Goal: Information Seeking & Learning: Learn about a topic

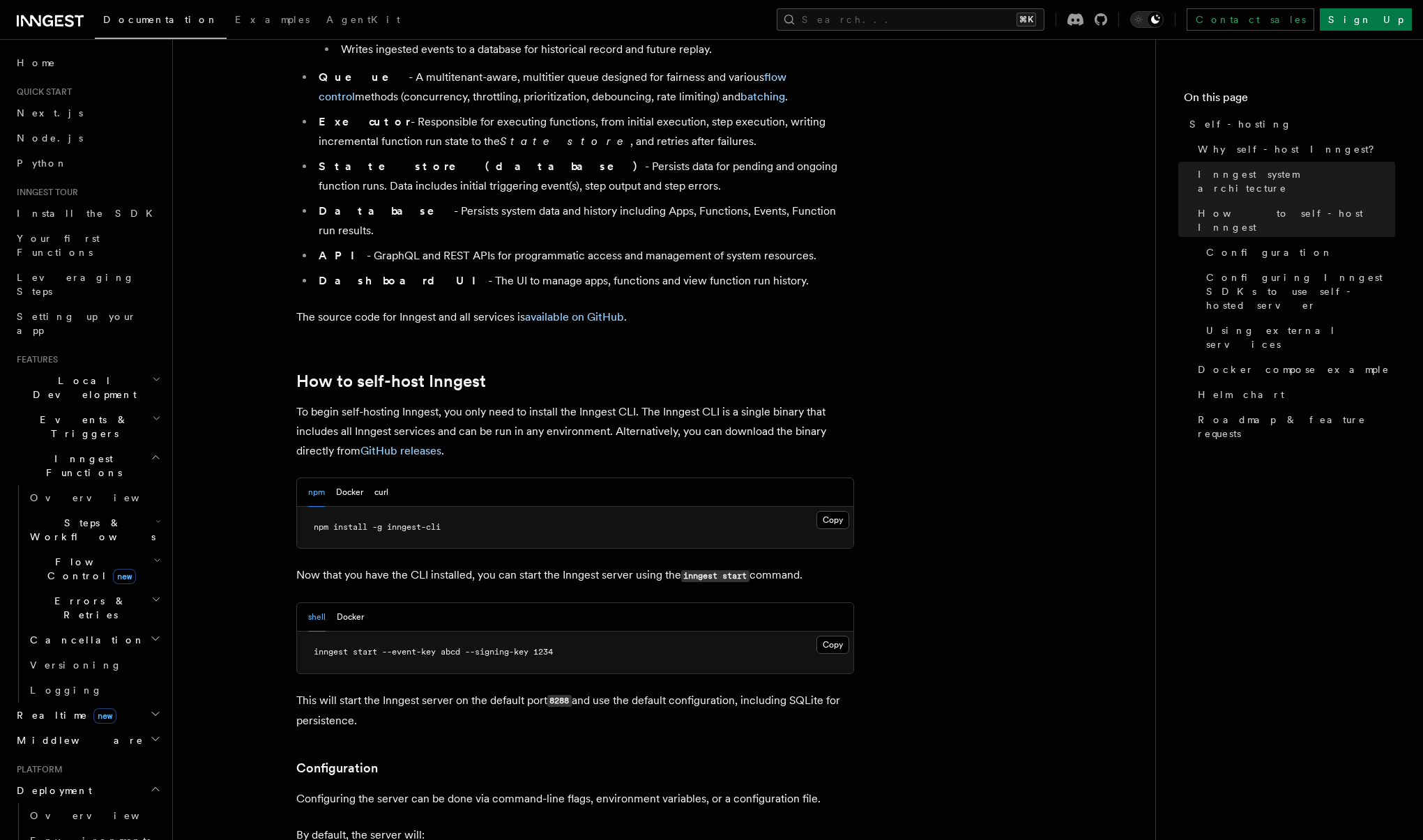
scroll to position [1091, 0]
click at [343, 479] on button "Docker" at bounding box center [349, 493] width 27 height 29
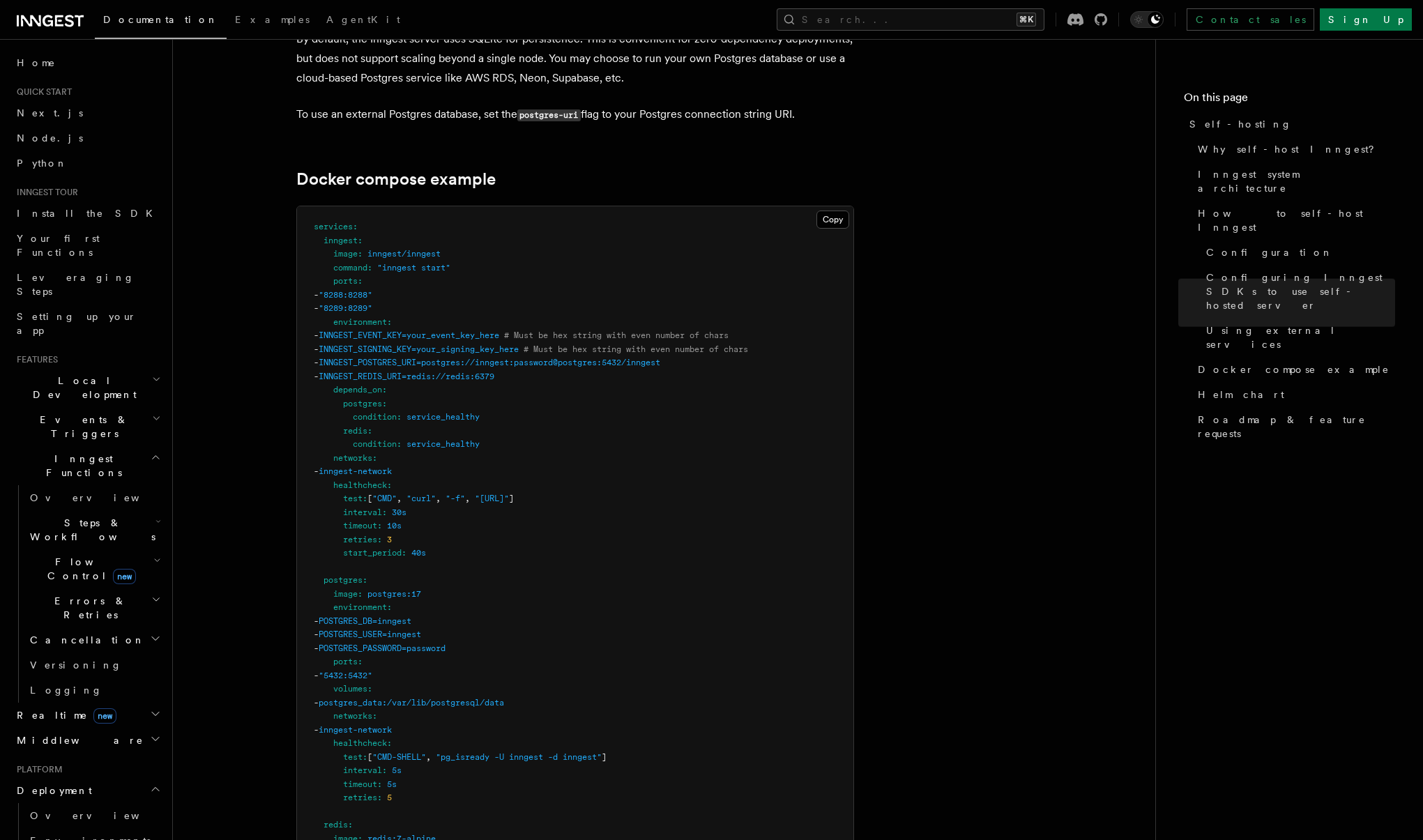
scroll to position [3632, 0]
click at [830, 214] on button "Copy Copied" at bounding box center [833, 223] width 33 height 18
click at [917, 0] on div "Documentation Examples AgentKit Search... ⌘K Contact sales Sign Up" at bounding box center [712, 19] width 1423 height 39
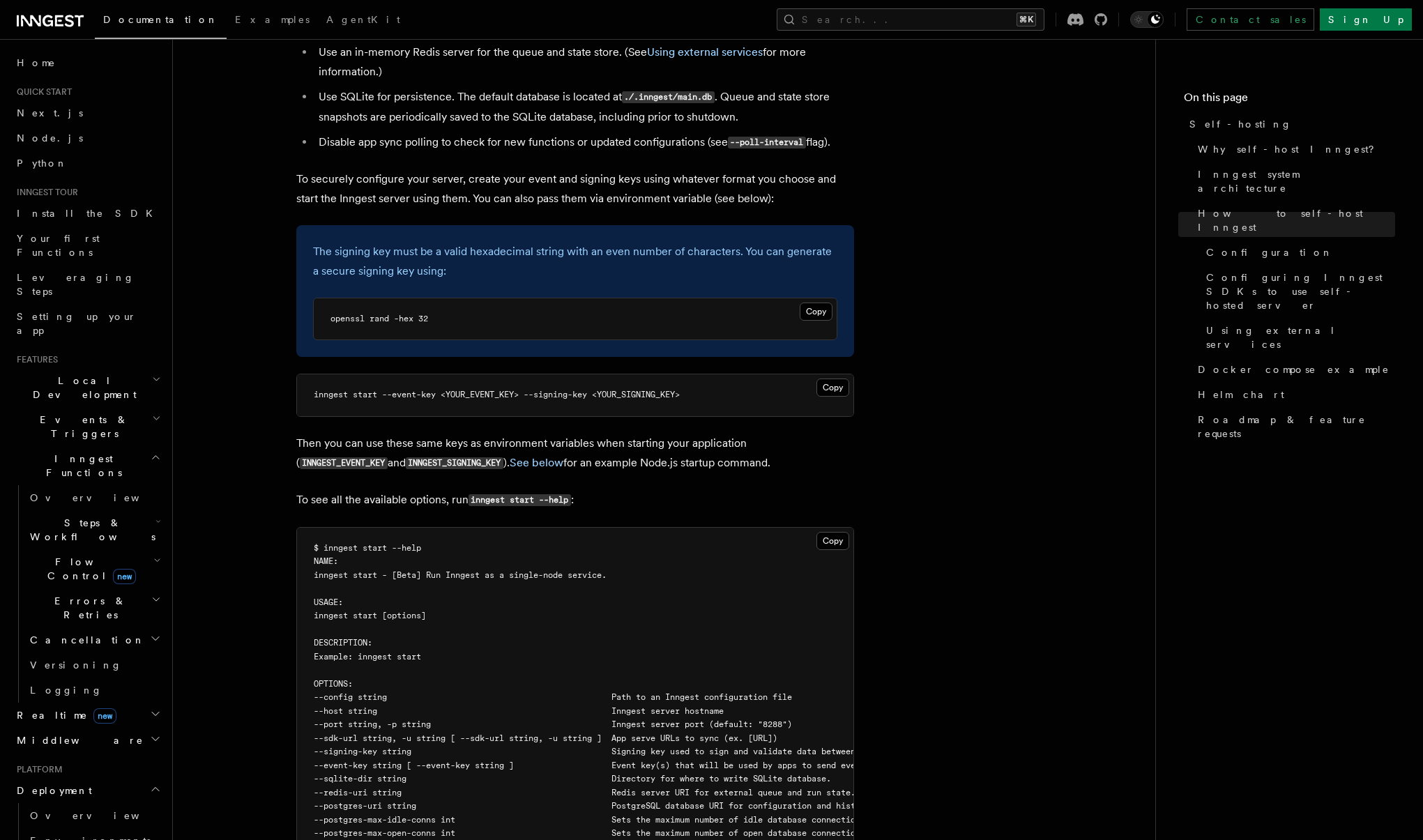
scroll to position [1959, 0]
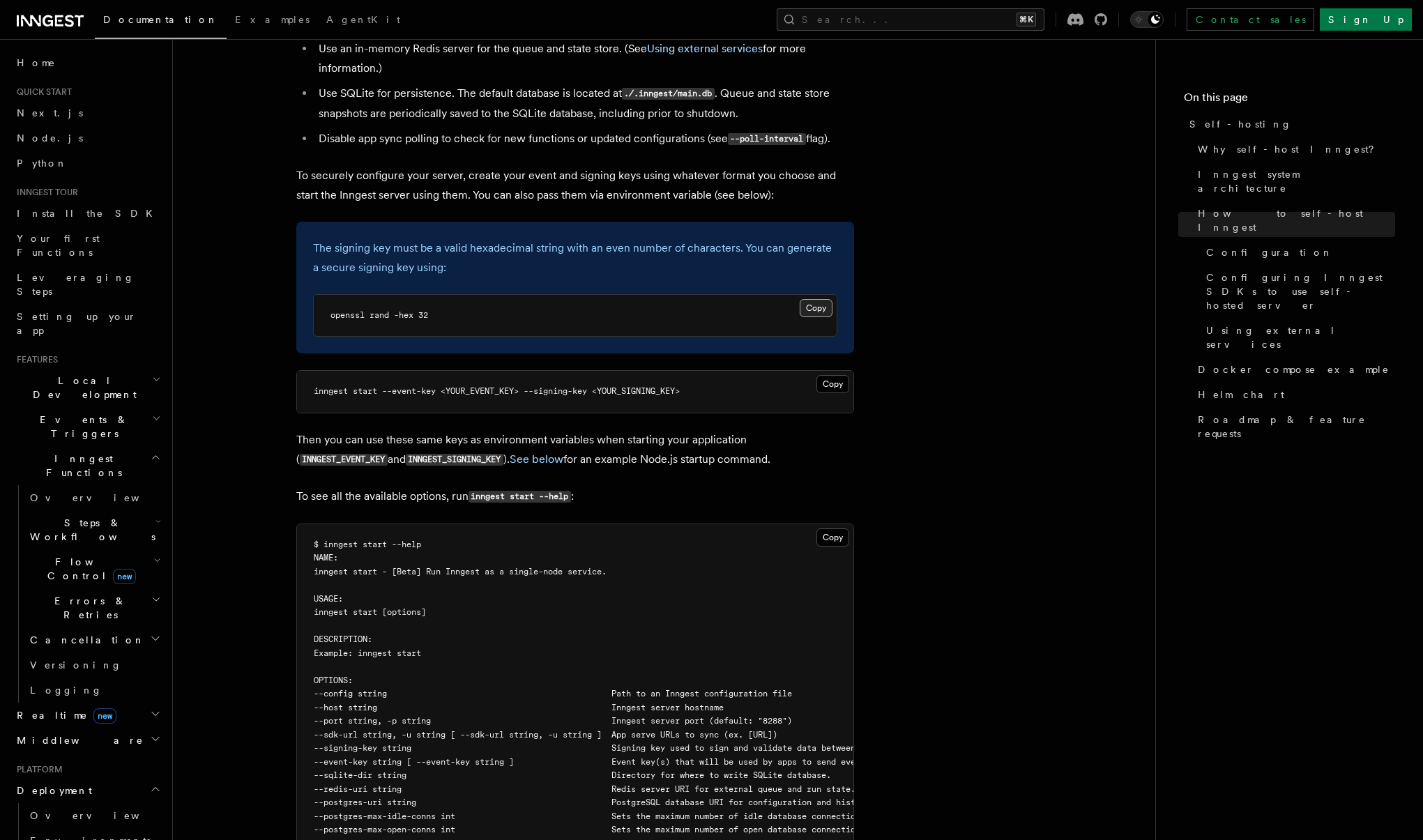
click at [817, 299] on button "Copy Copied" at bounding box center [816, 308] width 33 height 18
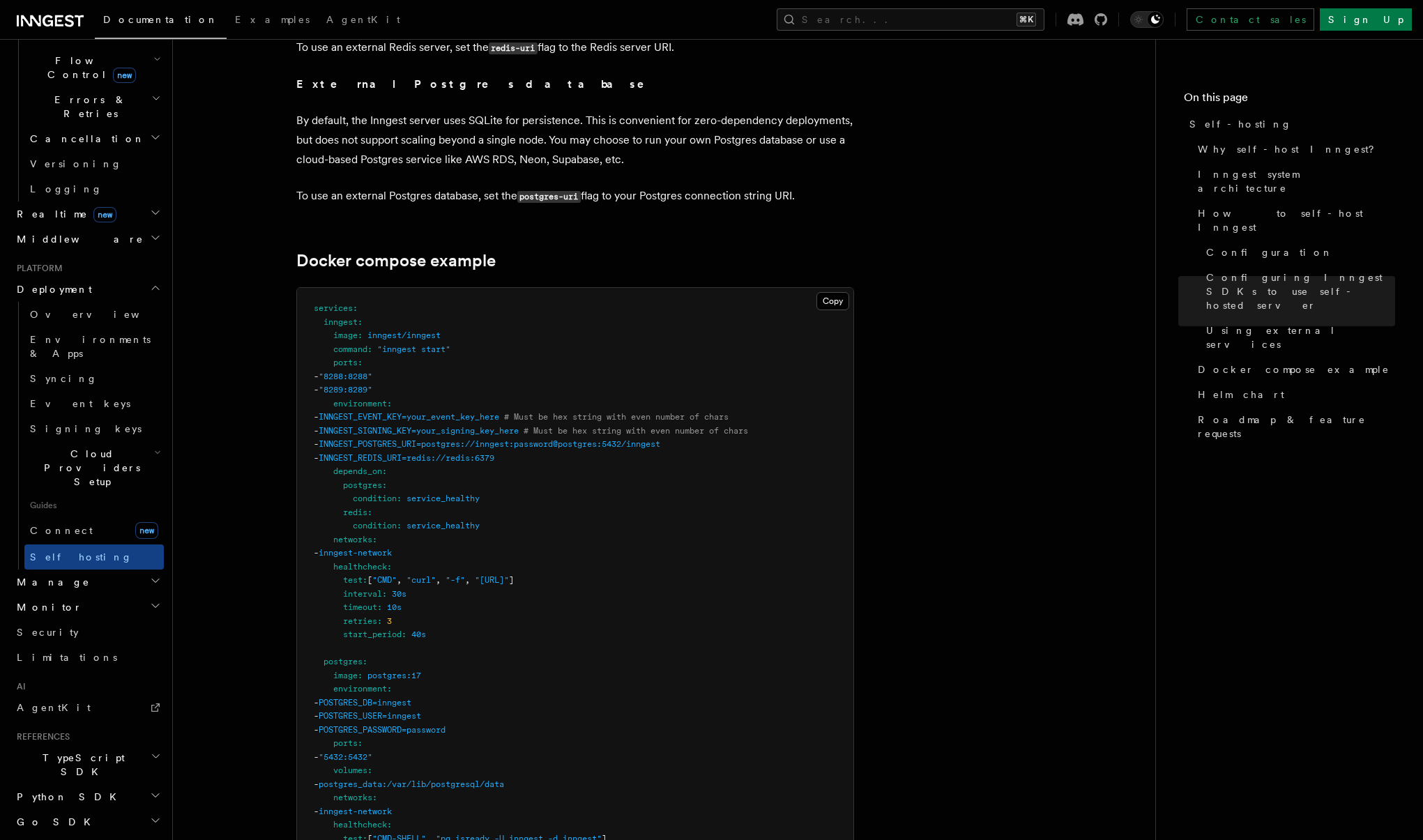
scroll to position [3558, 0]
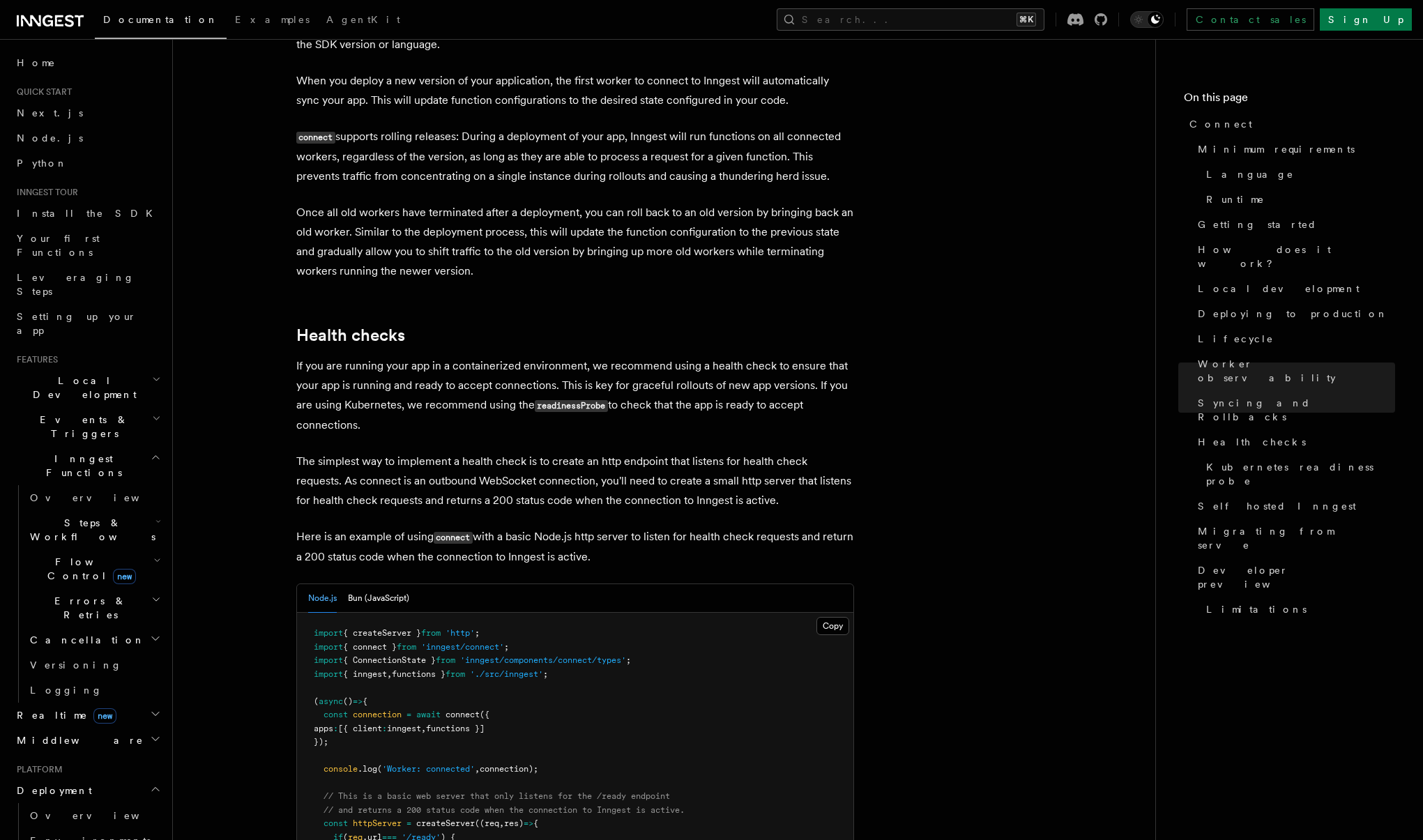
scroll to position [5503, 0]
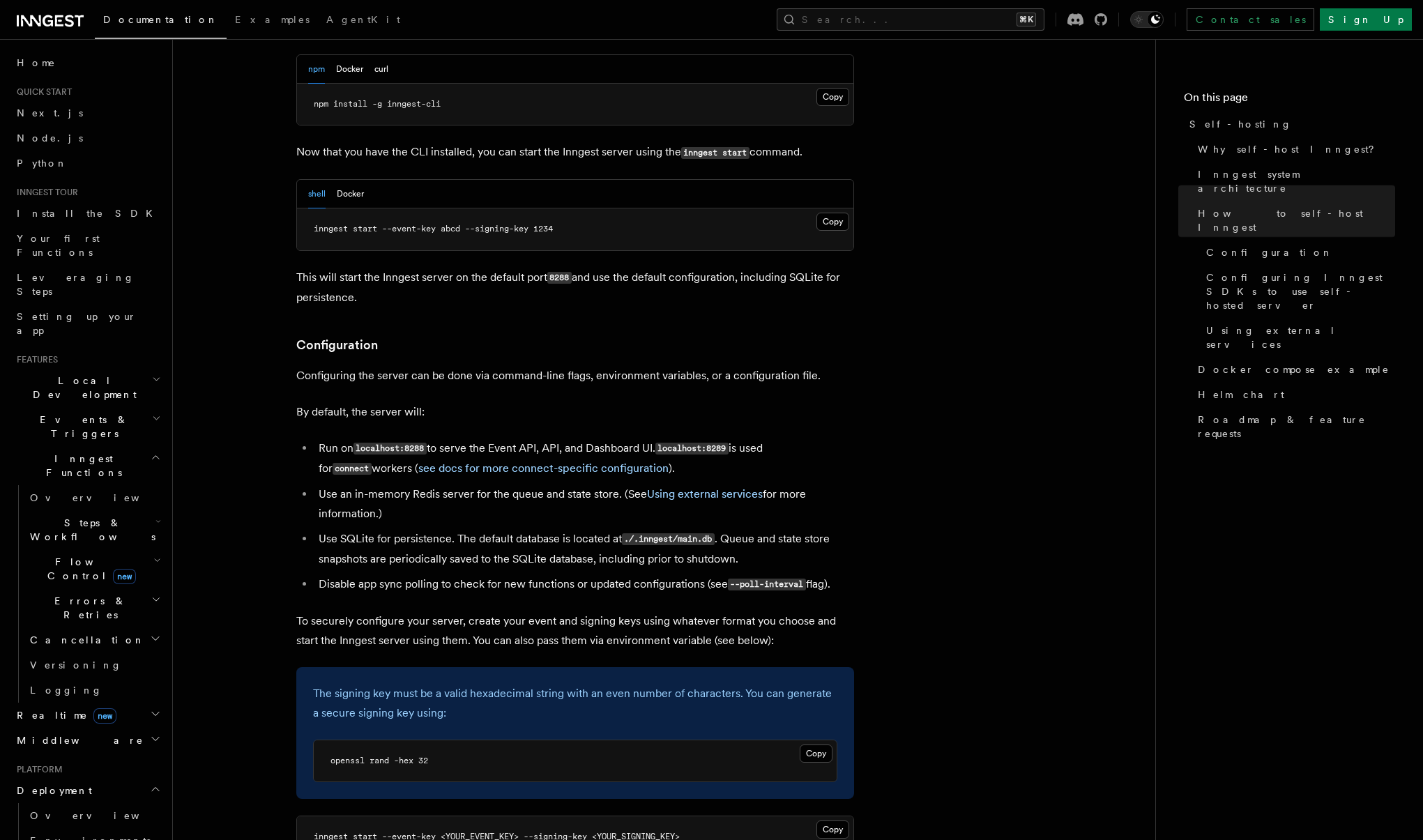
scroll to position [1567, 0]
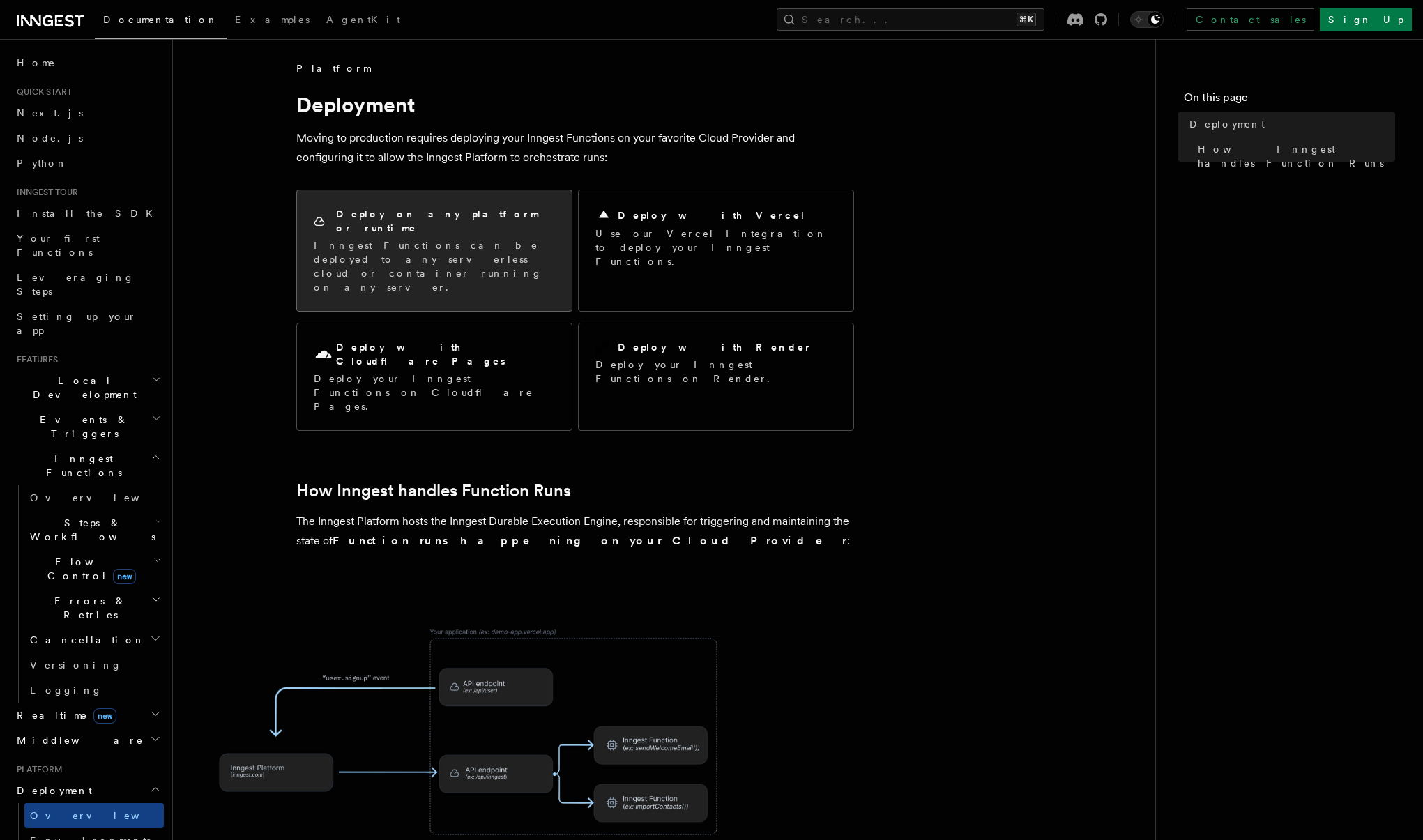
click at [479, 239] on p "Inngest Functions can be deployed to any serverless cloud or container running …" at bounding box center [434, 266] width 241 height 55
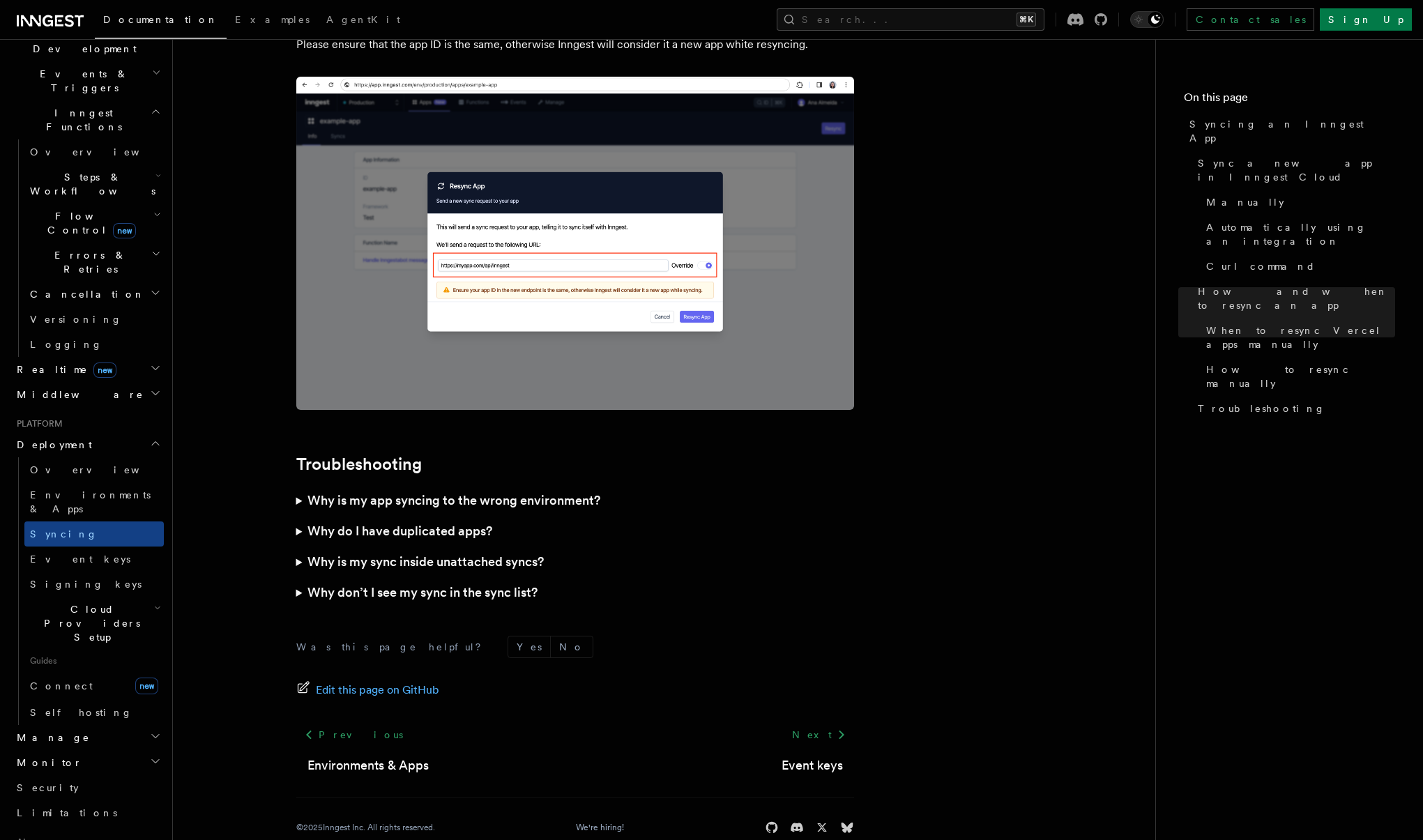
scroll to position [353, 0]
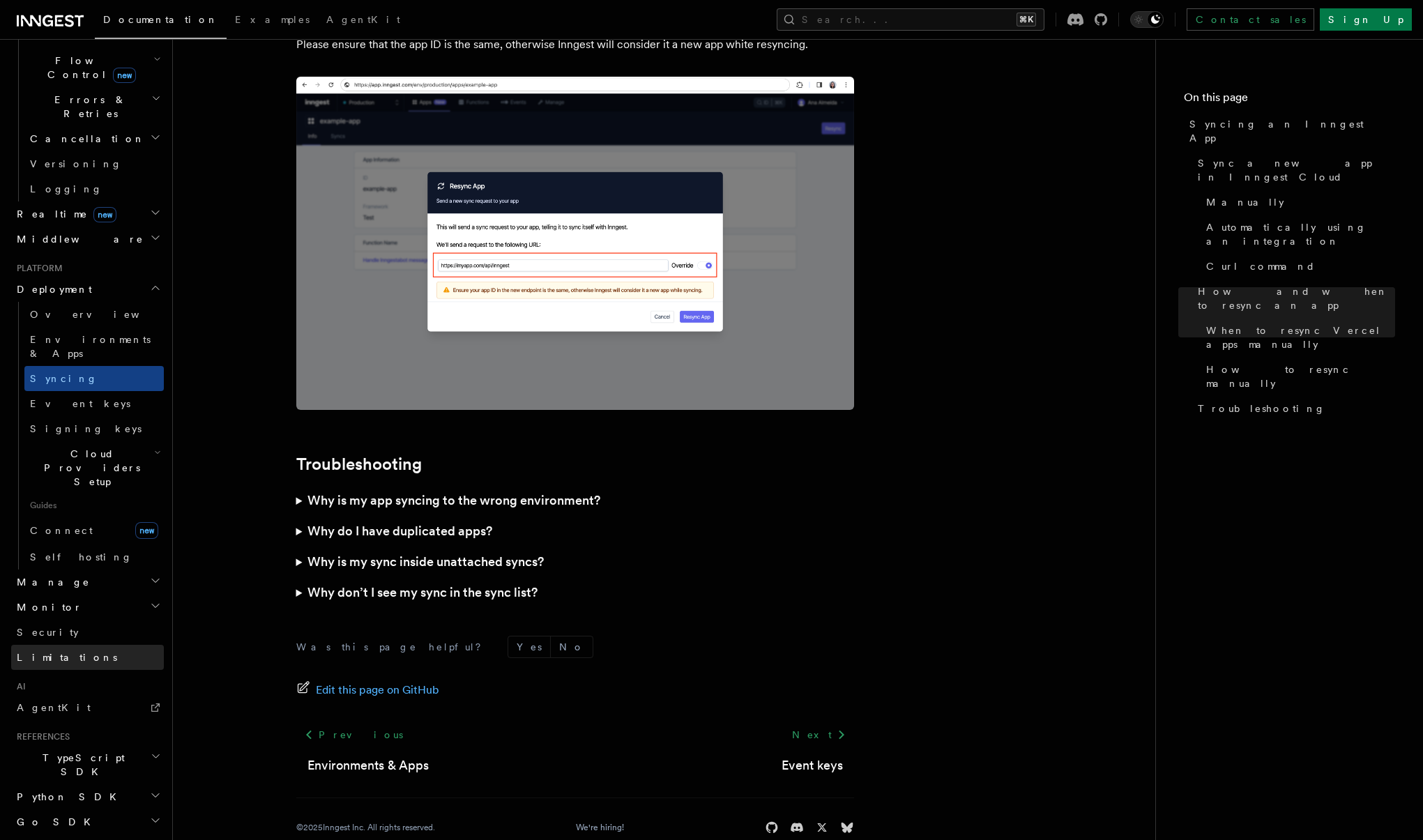
click at [55, 645] on link "Limitations" at bounding box center [88, 657] width 153 height 25
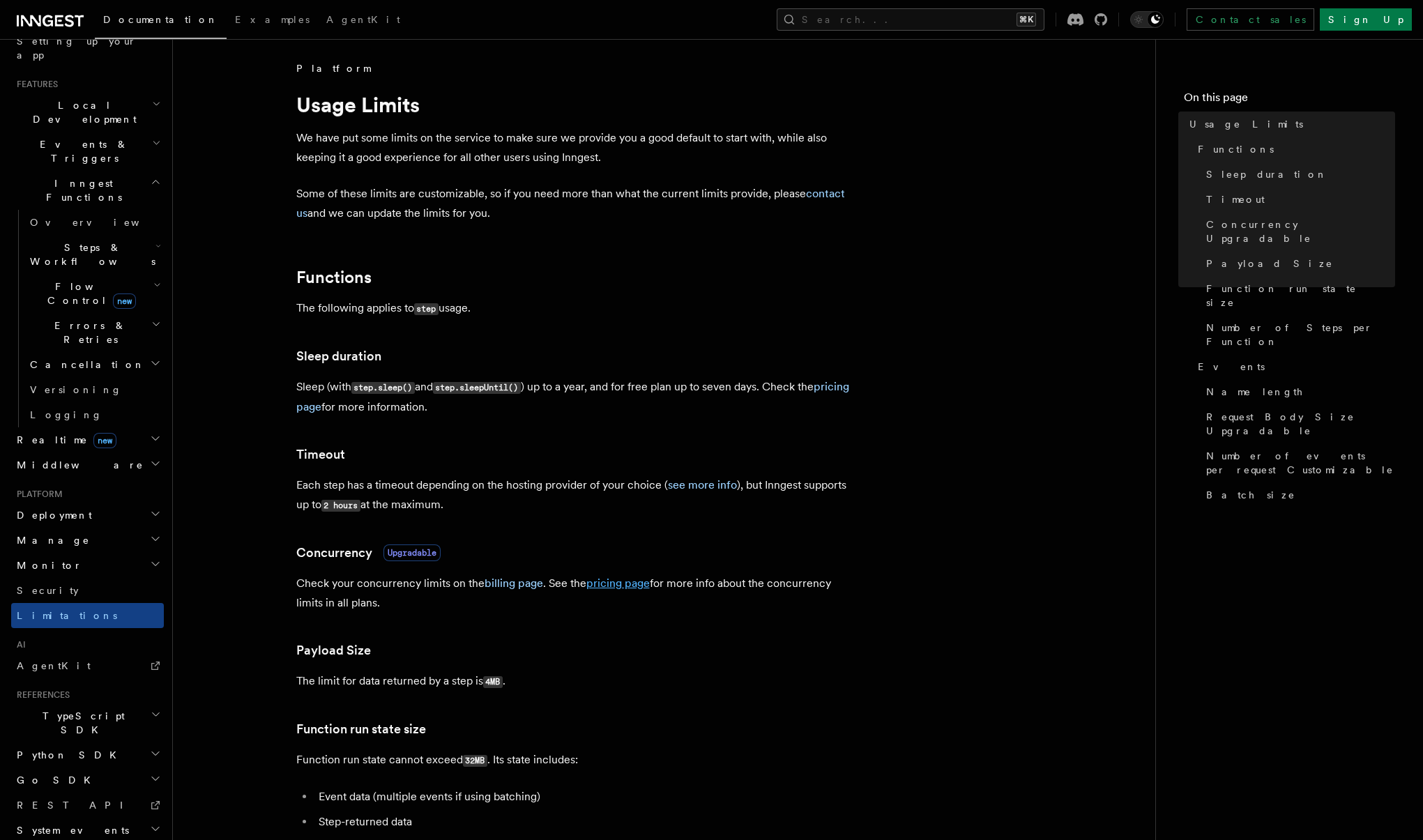
click at [621, 579] on link "pricing page" at bounding box center [618, 583] width 63 height 13
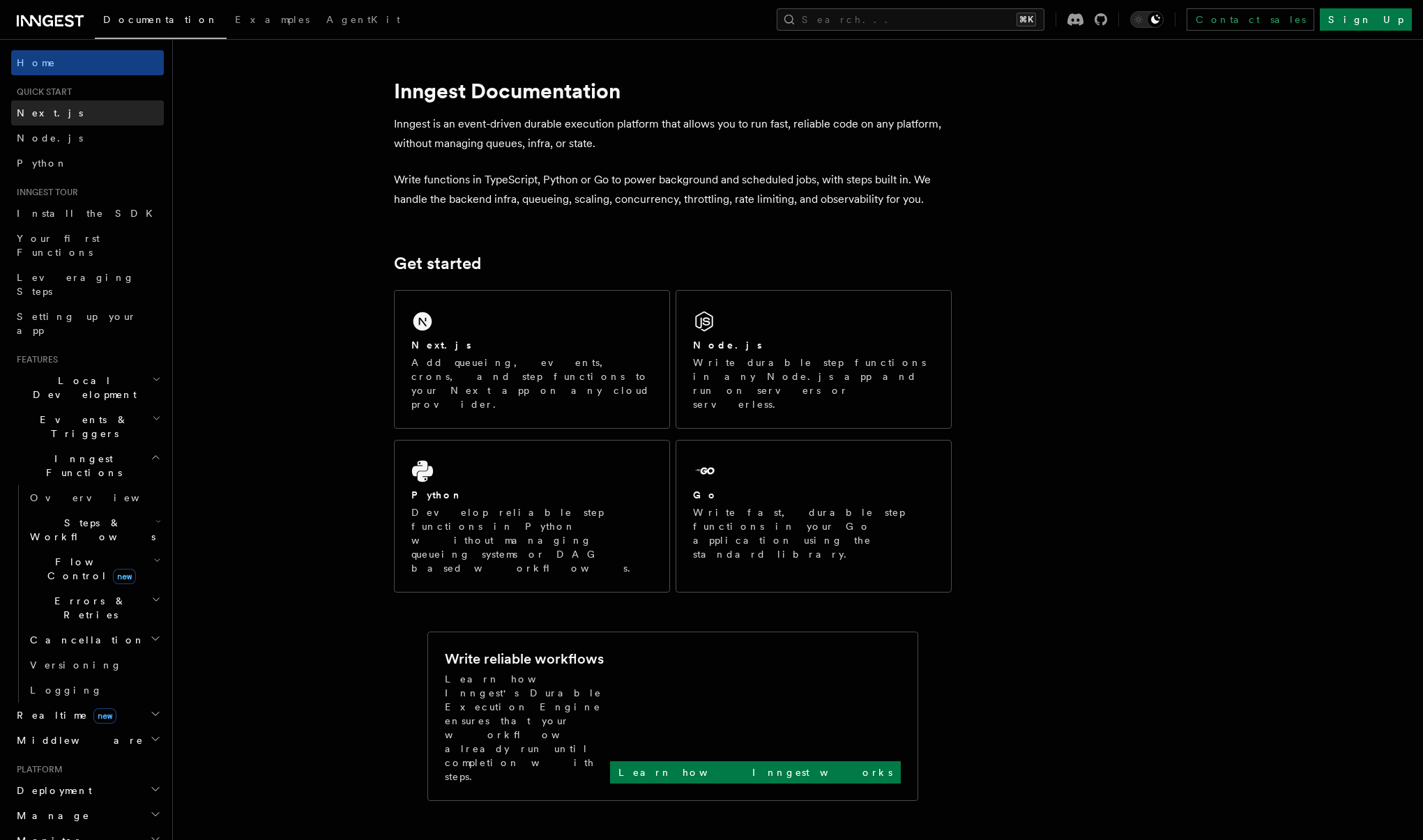
click at [57, 114] on link "Next.js" at bounding box center [88, 112] width 153 height 25
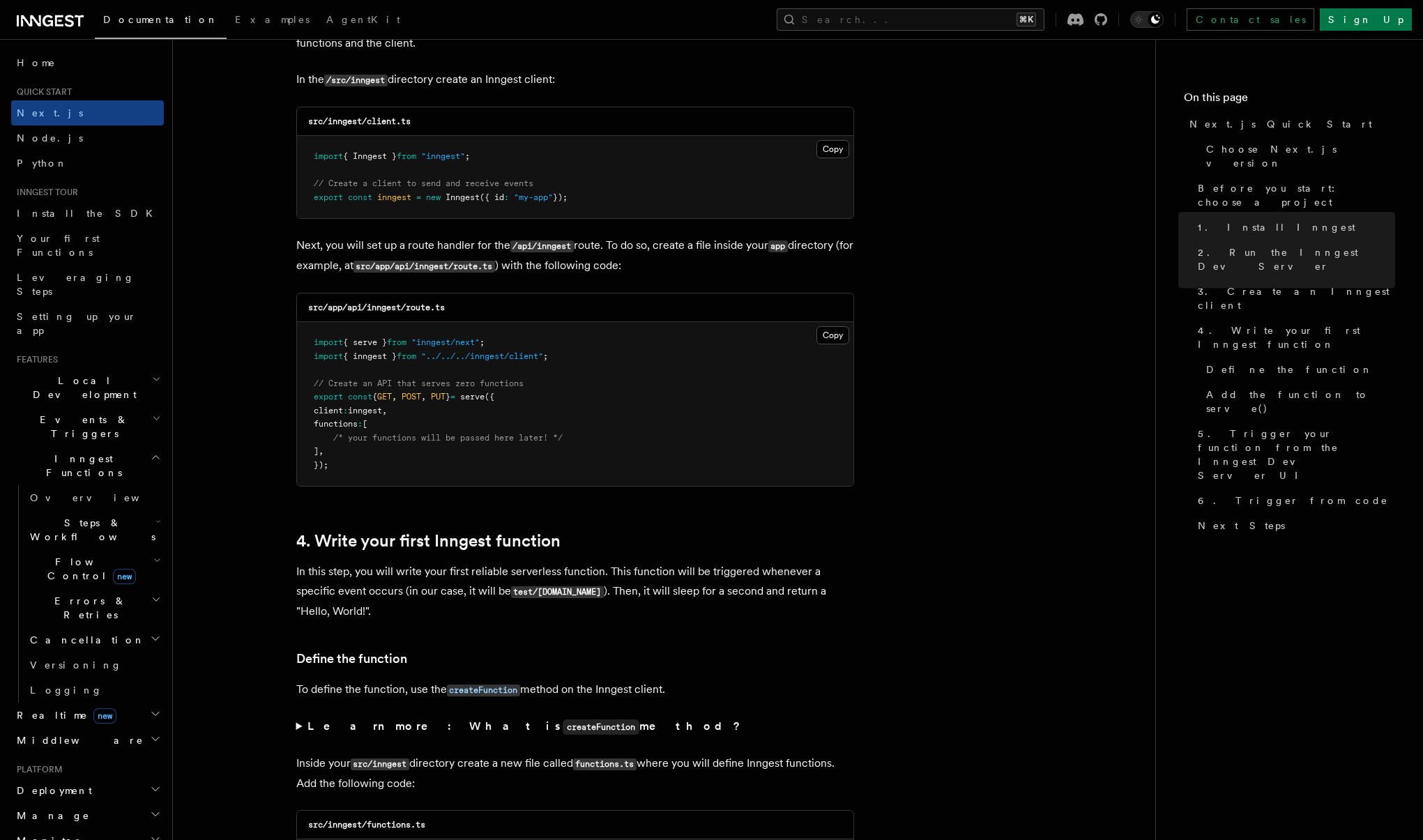
scroll to position [1878, 0]
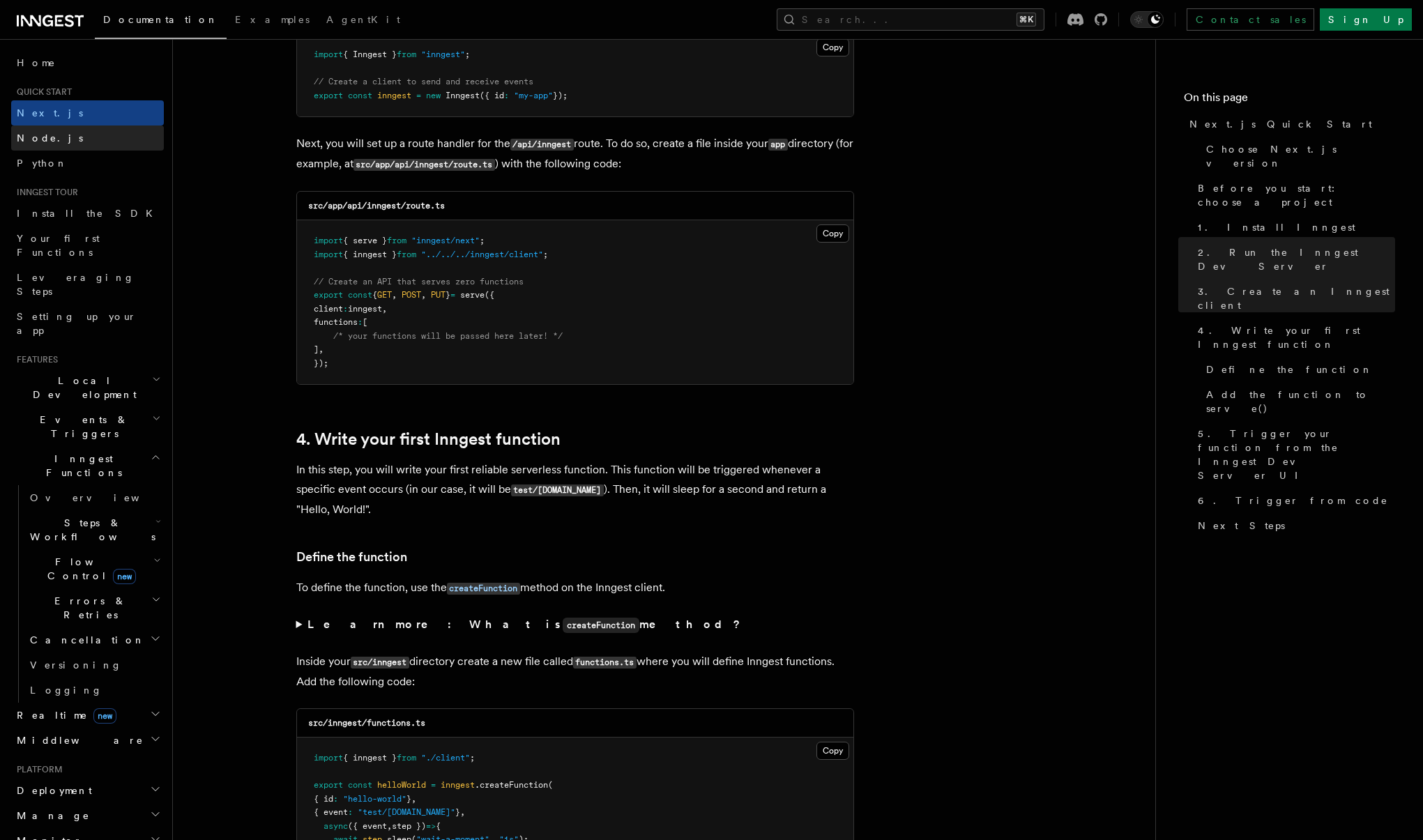
click at [50, 135] on span "Node.js" at bounding box center [50, 138] width 66 height 11
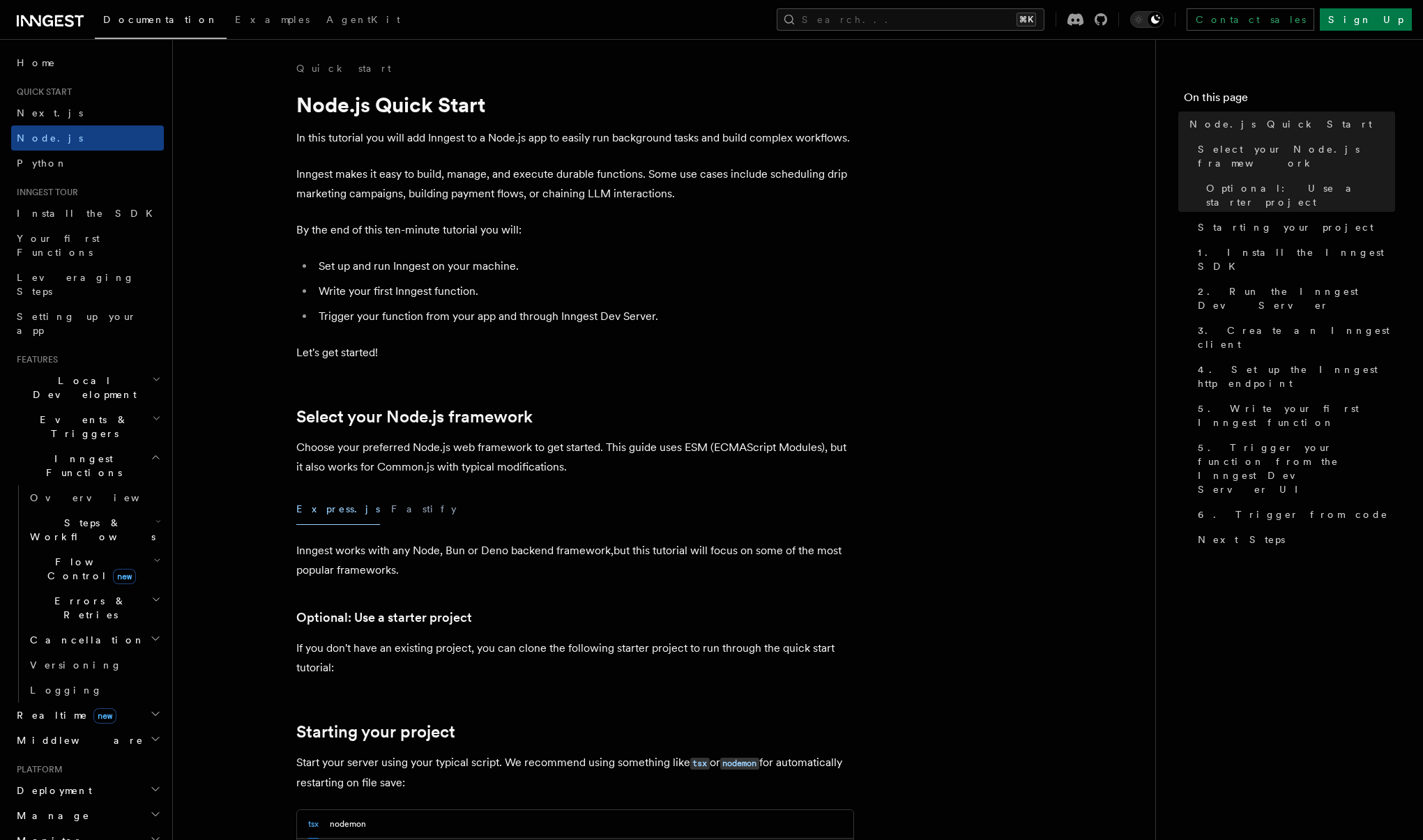
click at [97, 447] on h2 "Inngest Functions" at bounding box center [88, 466] width 153 height 39
click at [94, 561] on h2 "Deployment" at bounding box center [88, 573] width 153 height 25
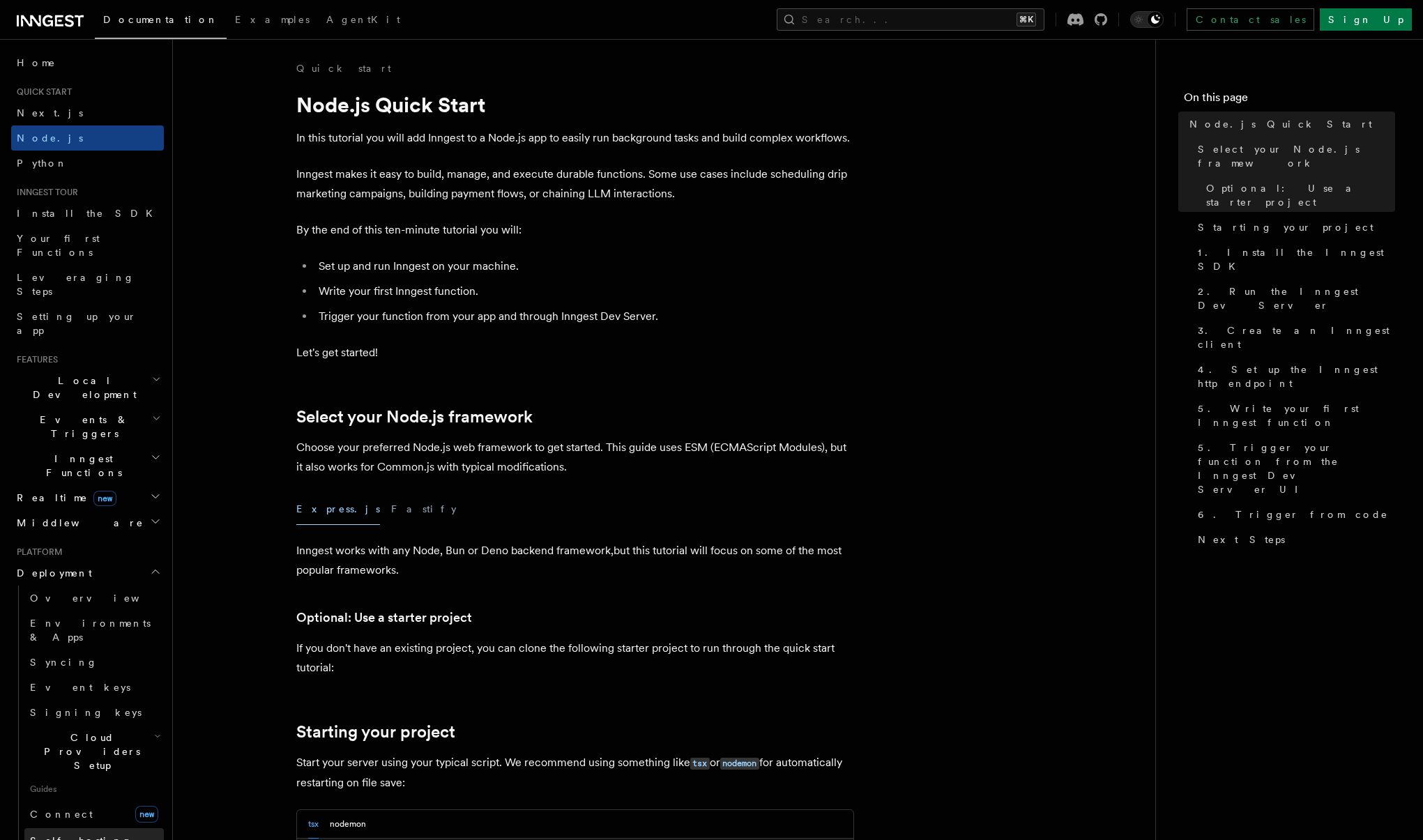
click at [82, 828] on link "Self hosting" at bounding box center [94, 840] width 140 height 25
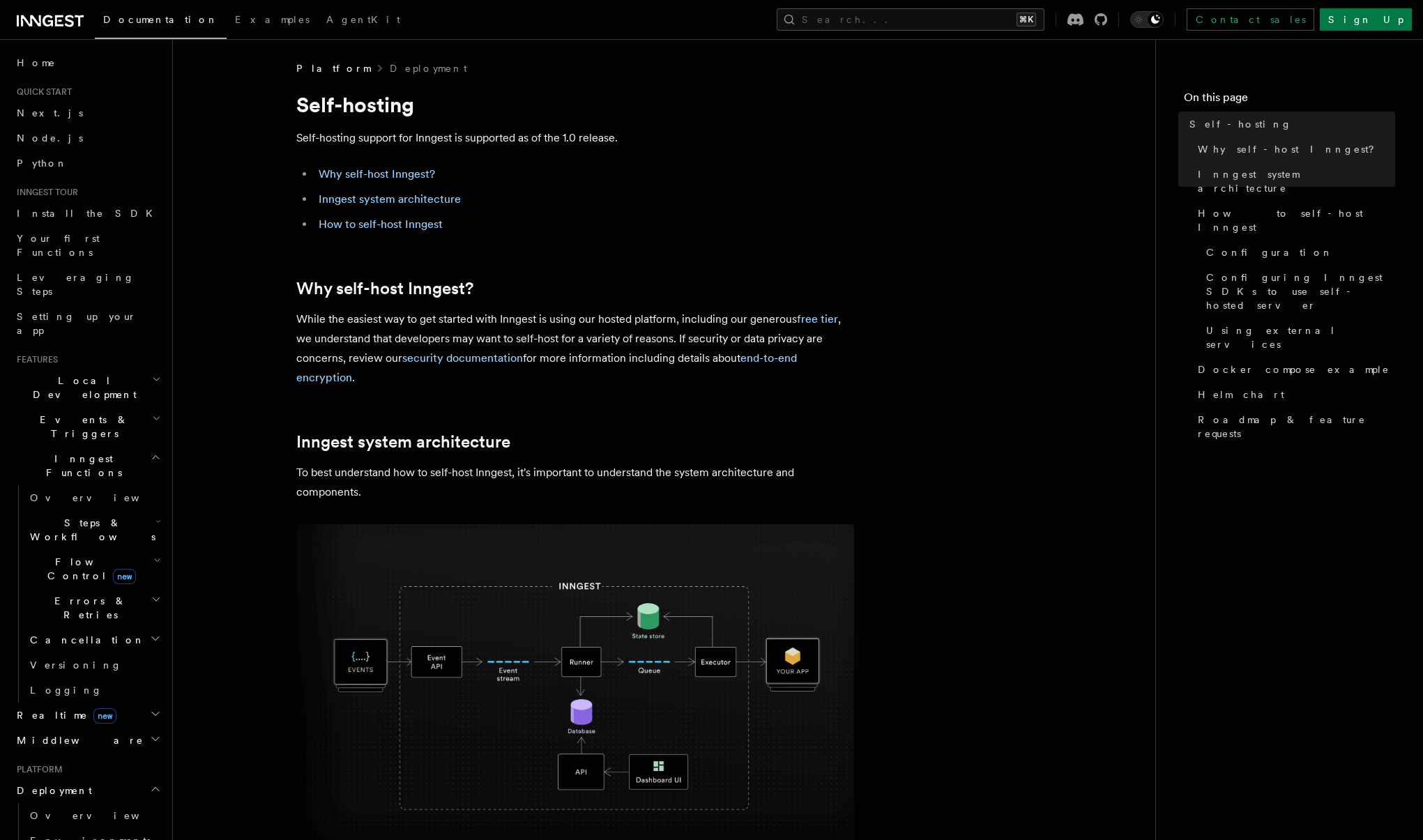
click at [690, 369] on p "While the easiest way to get started with Inngest is using our hosted platform,…" at bounding box center [575, 348] width 557 height 78
click at [387, 175] on link "Why self-host Inngest?" at bounding box center [377, 173] width 116 height 13
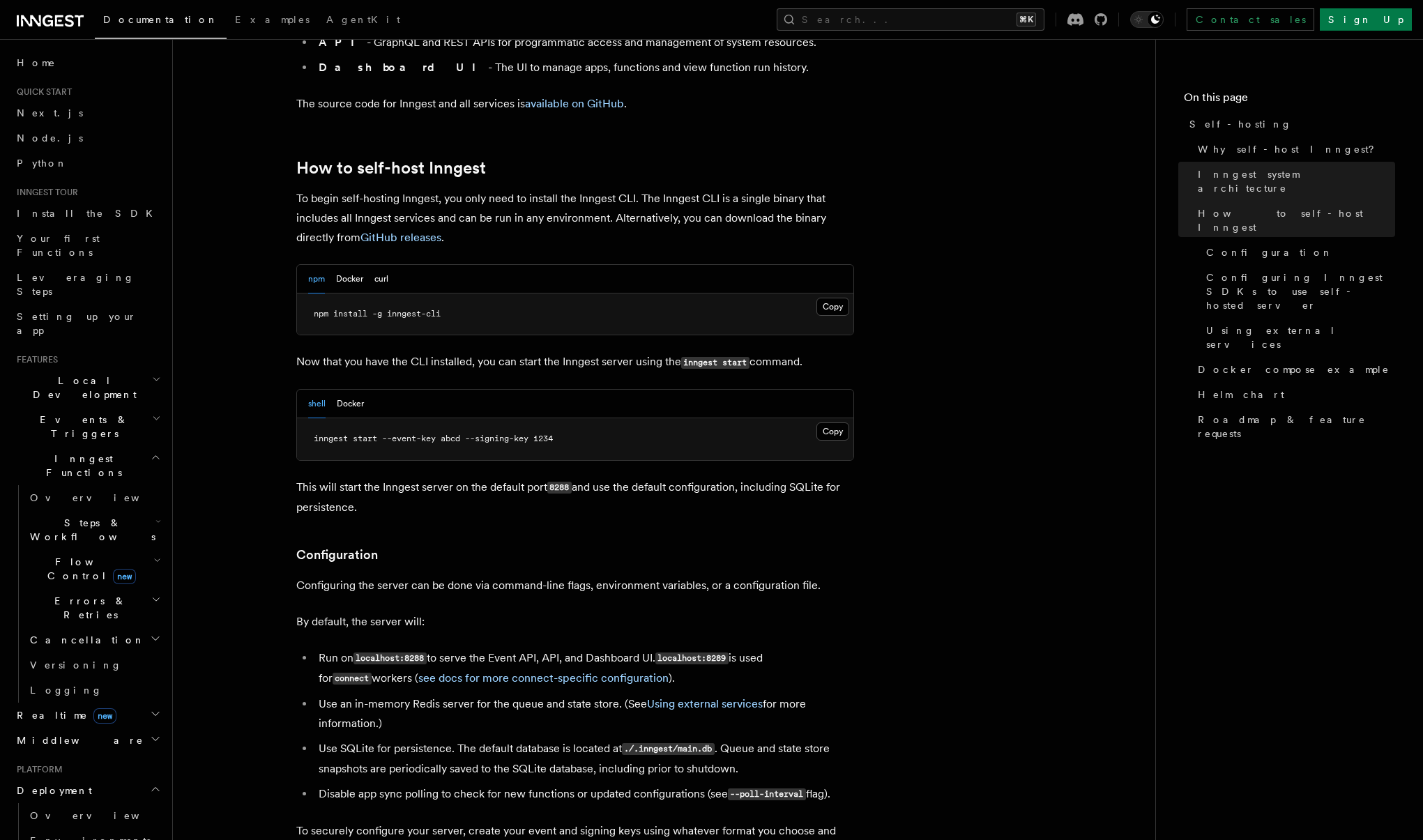
scroll to position [1307, 0]
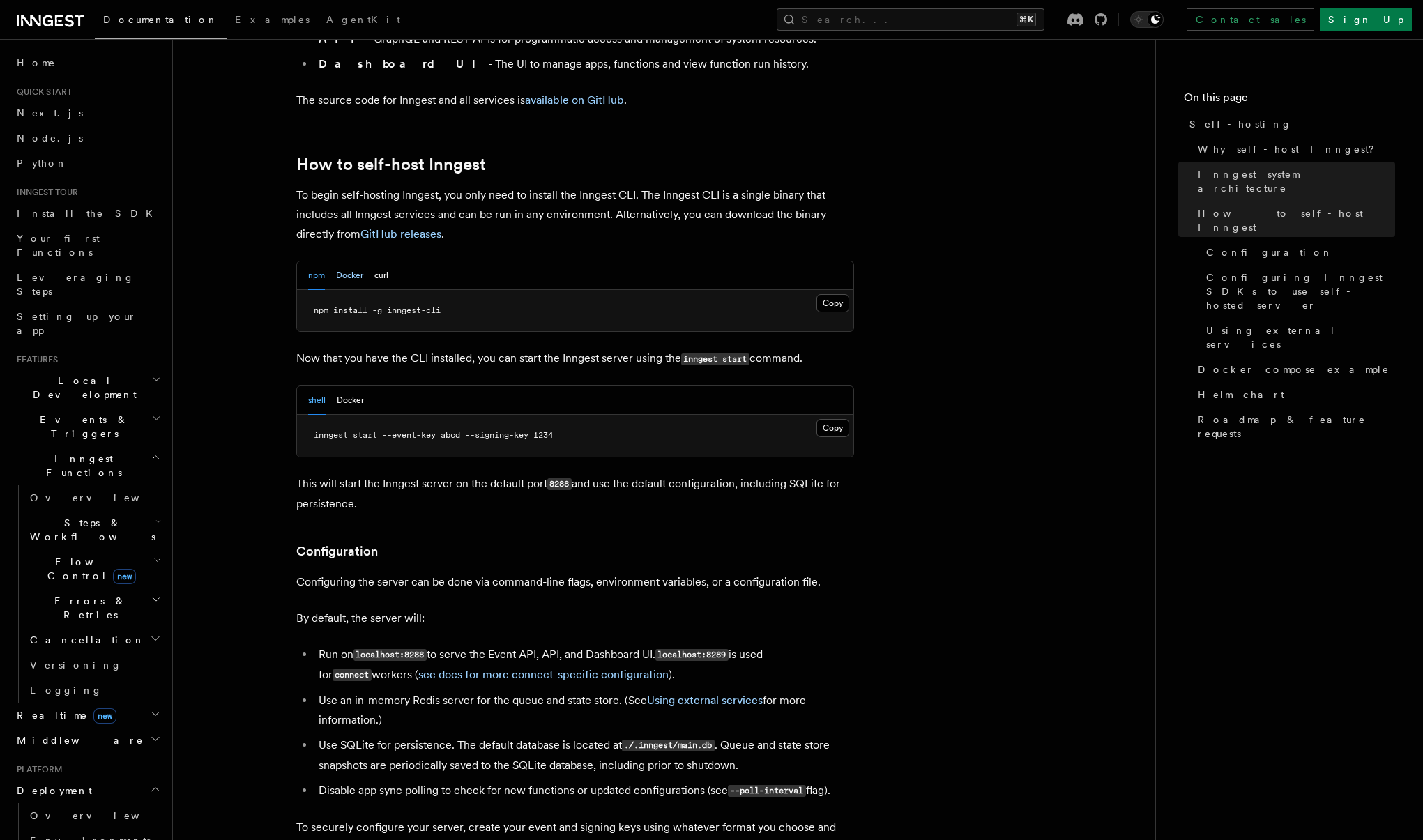
click at [340, 262] on button "Docker" at bounding box center [349, 276] width 27 height 29
click at [383, 262] on button "curl" at bounding box center [381, 276] width 14 height 29
click at [360, 262] on button "Docker" at bounding box center [349, 276] width 27 height 29
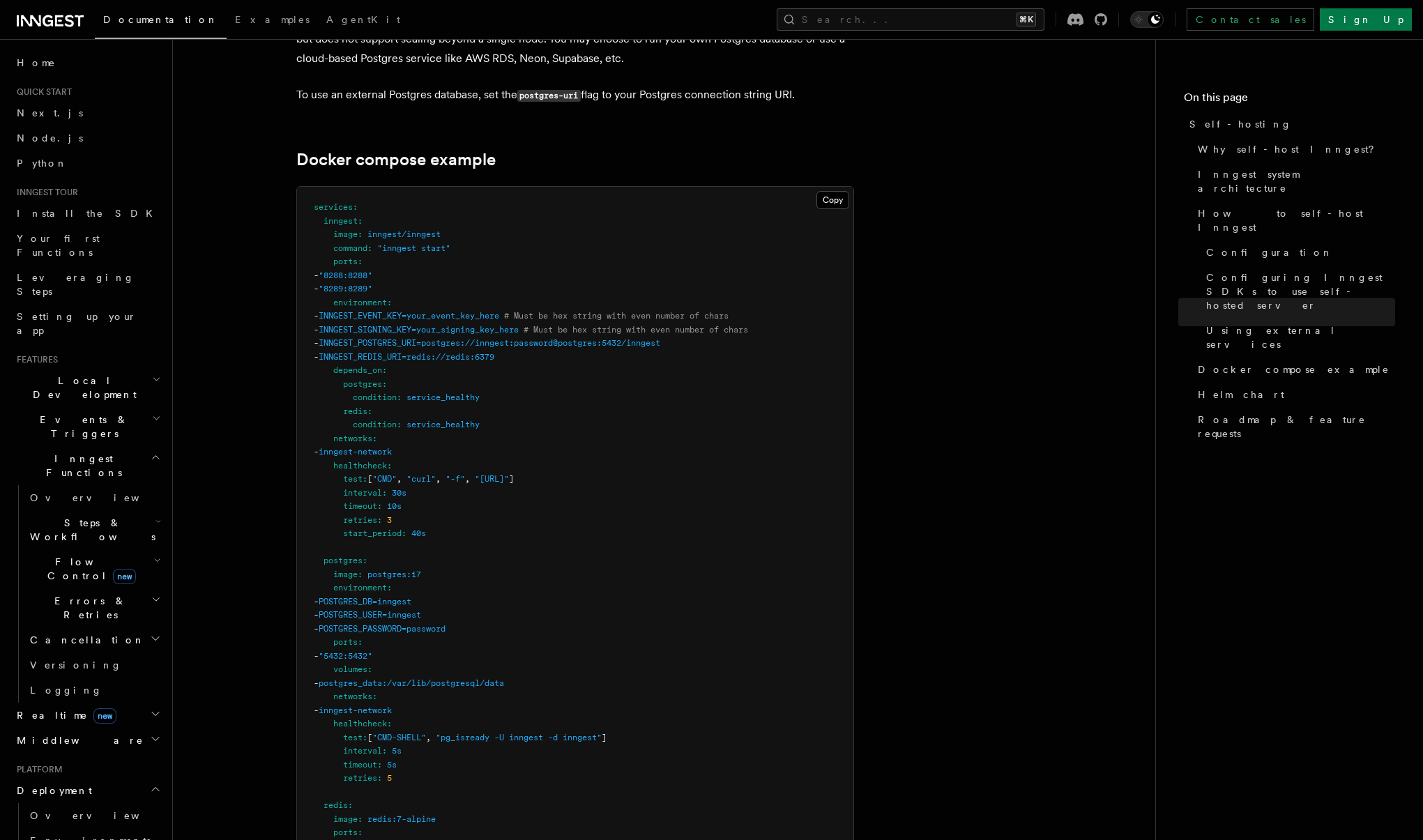
scroll to position [3578, 0]
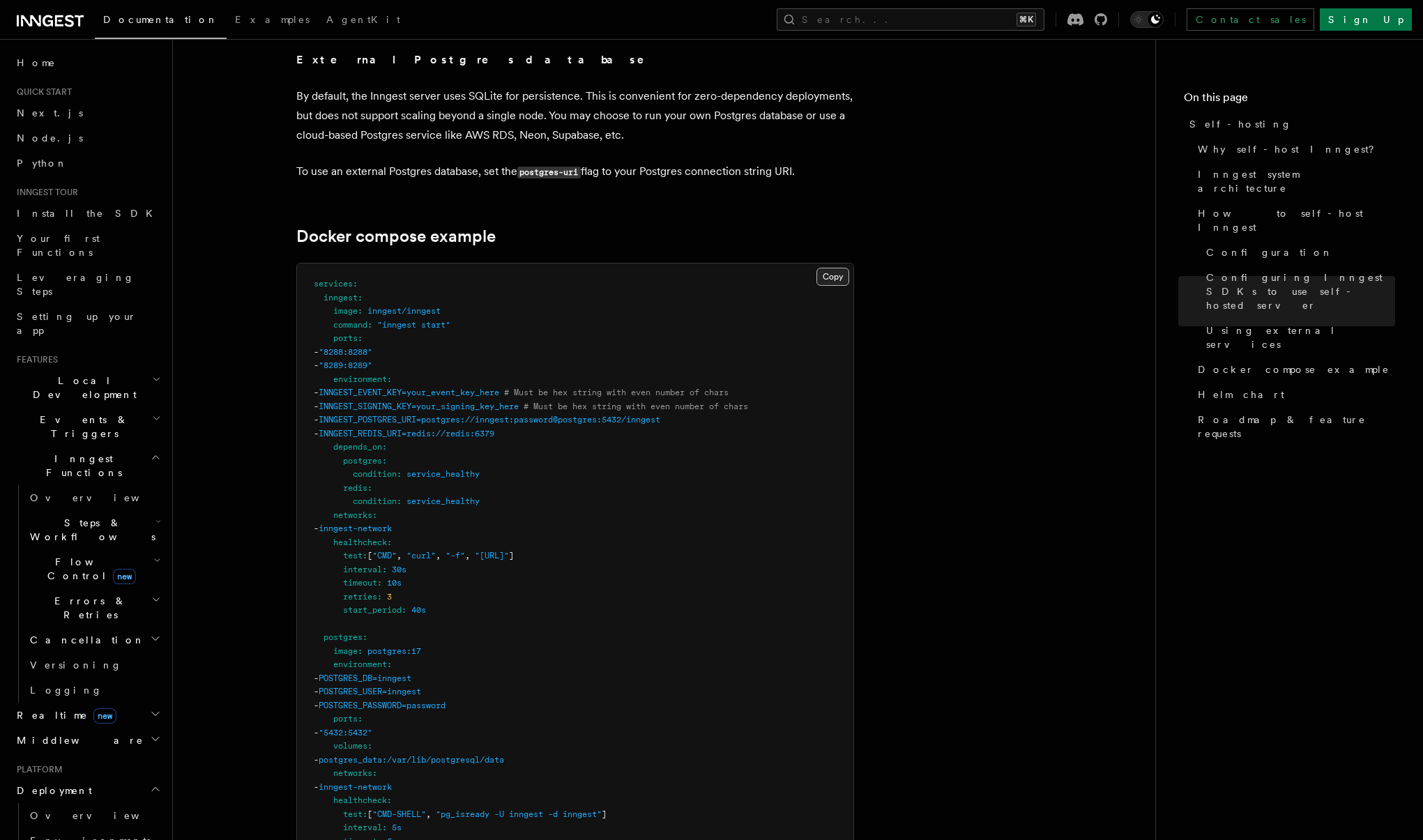
click at [830, 267] on button "Copy Copied" at bounding box center [833, 276] width 33 height 18
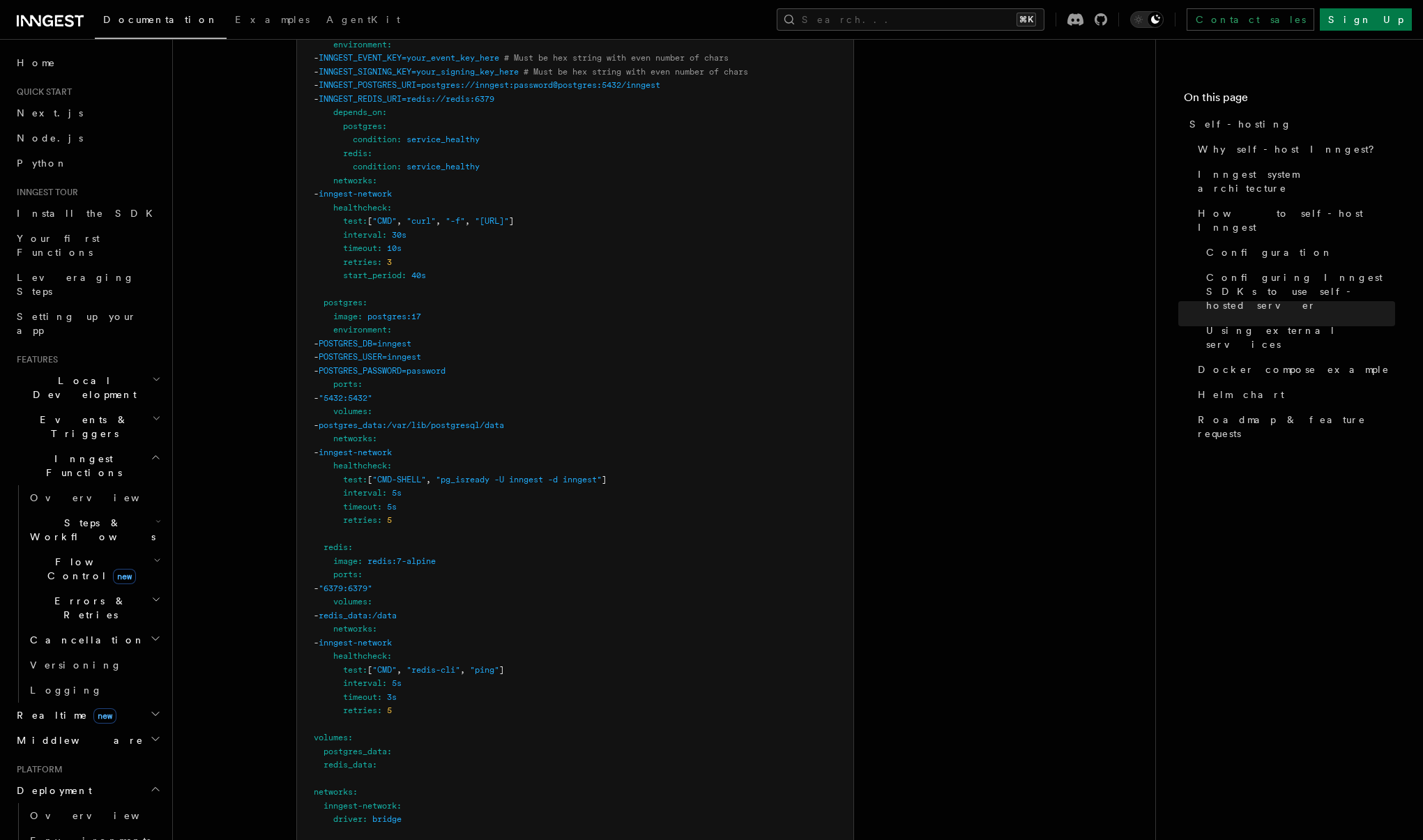
scroll to position [3916, 0]
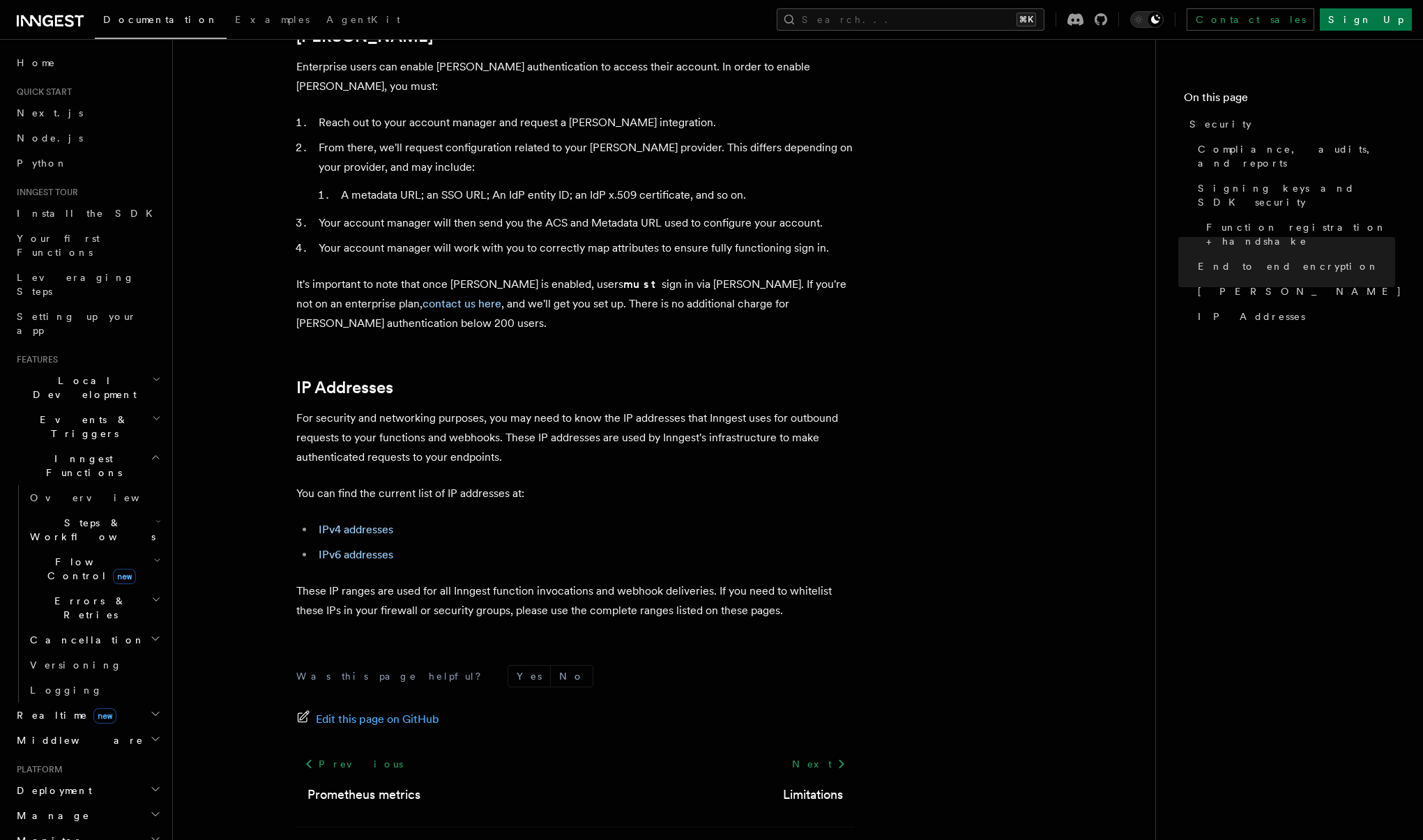
scroll to position [1561, 0]
